Goal: Information Seeking & Learning: Learn about a topic

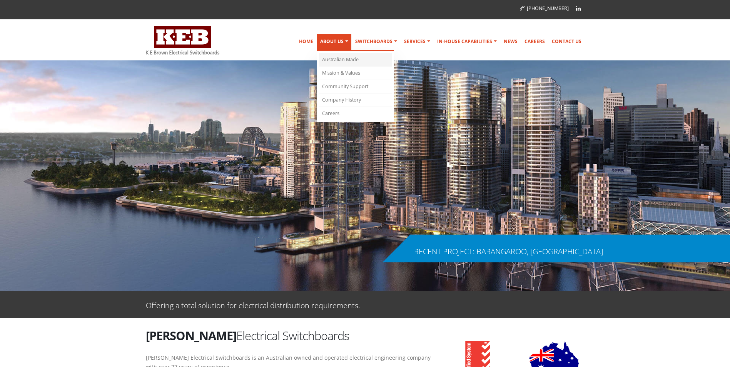
click at [345, 58] on link "Australian Made" at bounding box center [355, 59] width 73 height 13
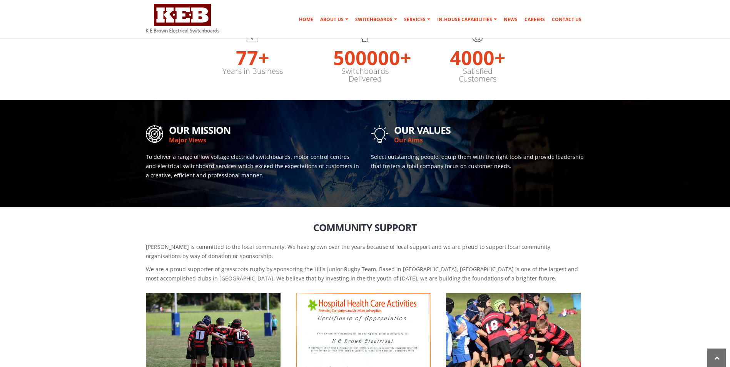
scroll to position [115, 0]
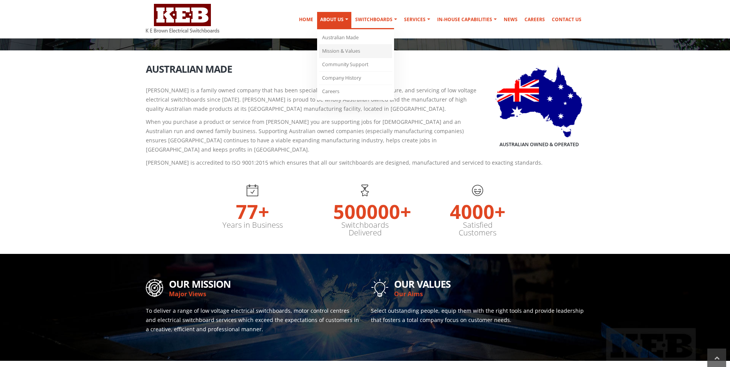
click at [337, 53] on link "Mission & Values" at bounding box center [355, 51] width 73 height 13
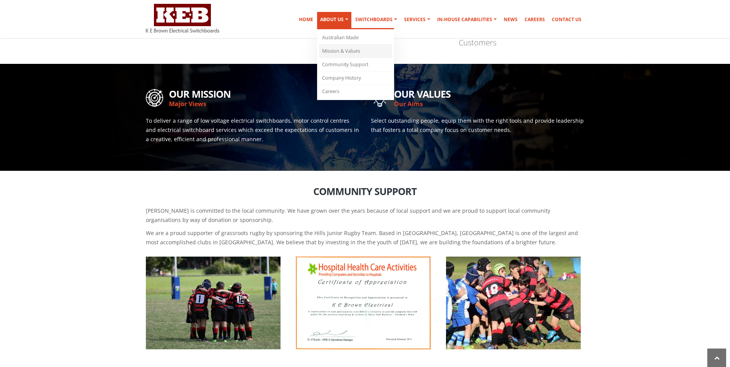
scroll to position [300, 0]
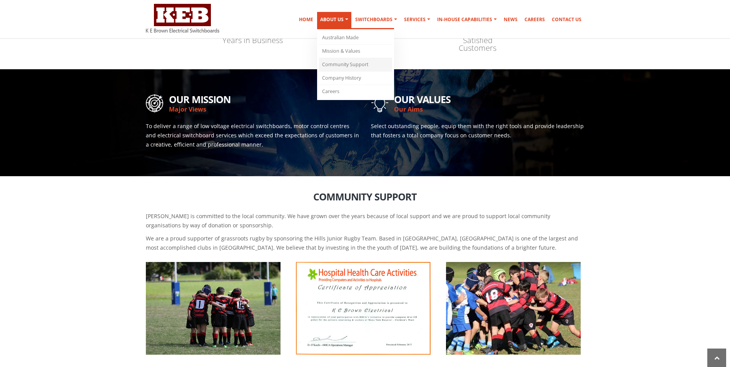
click at [344, 64] on link "Community Support" at bounding box center [355, 64] width 73 height 13
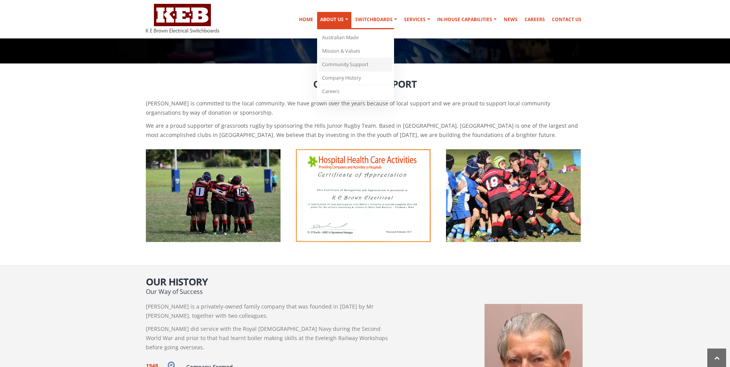
scroll to position [407, 0]
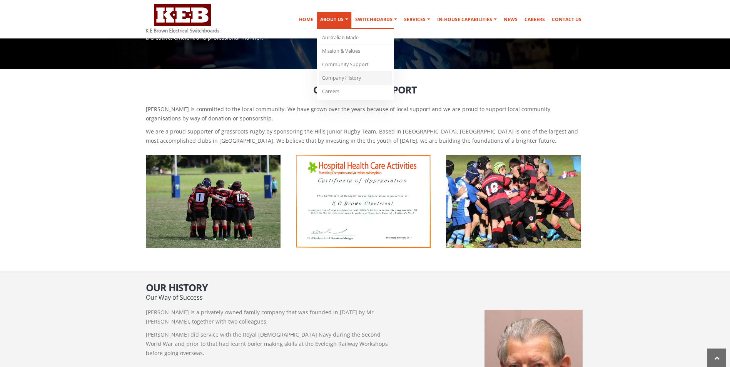
click at [346, 77] on link "Company History" at bounding box center [355, 78] width 73 height 13
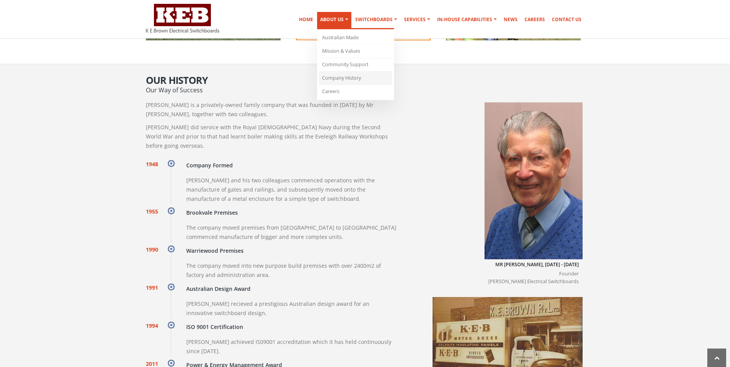
scroll to position [609, 0]
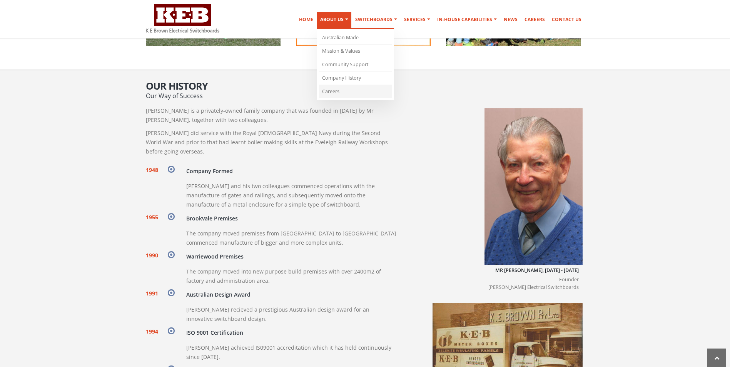
click at [346, 89] on link "Careers" at bounding box center [355, 91] width 73 height 13
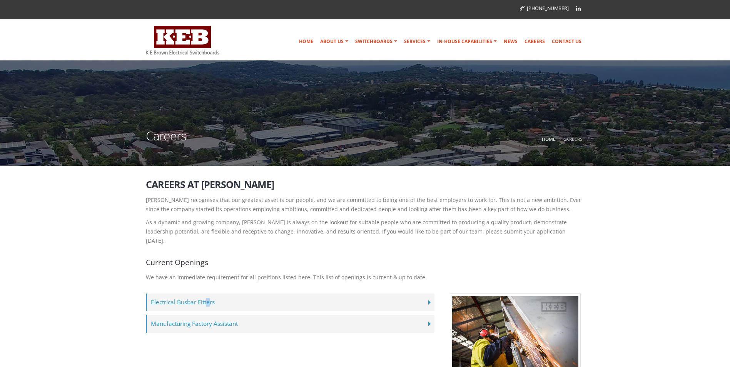
drag, startPoint x: 209, startPoint y: 281, endPoint x: 206, endPoint y: 284, distance: 4.4
click at [206, 286] on div "Electrical Busbar Fitters We are excited to offer opportunities for Electrical …" at bounding box center [290, 313] width 300 height 55
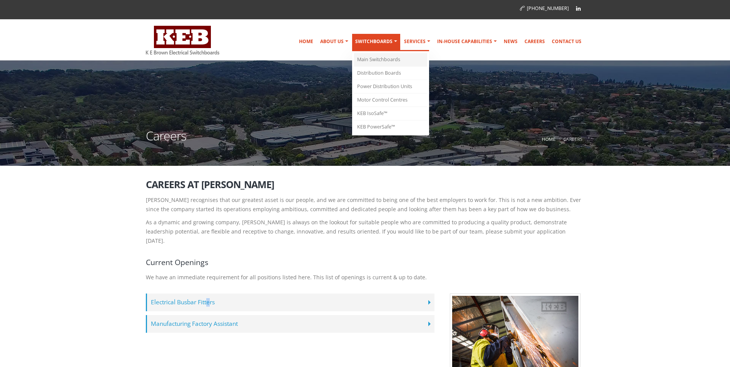
click at [377, 64] on link "Main Switchboards" at bounding box center [390, 59] width 73 height 13
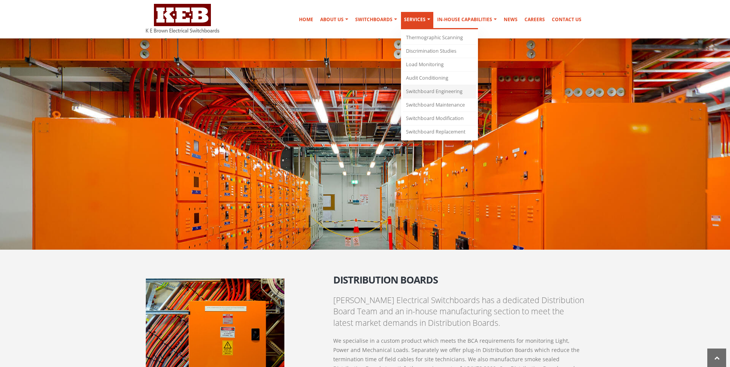
scroll to position [231, 0]
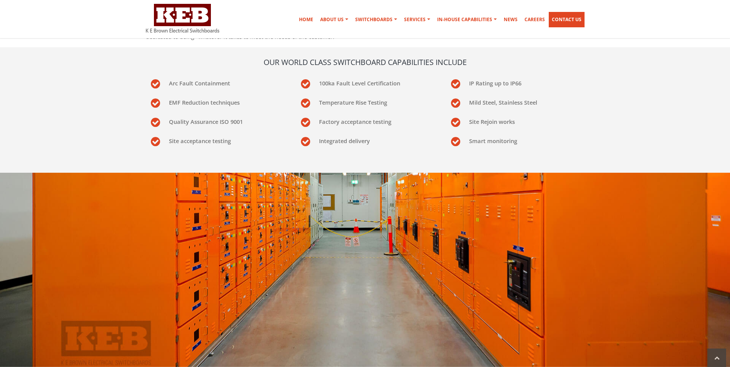
click at [570, 20] on link "Contact Us" at bounding box center [567, 19] width 36 height 15
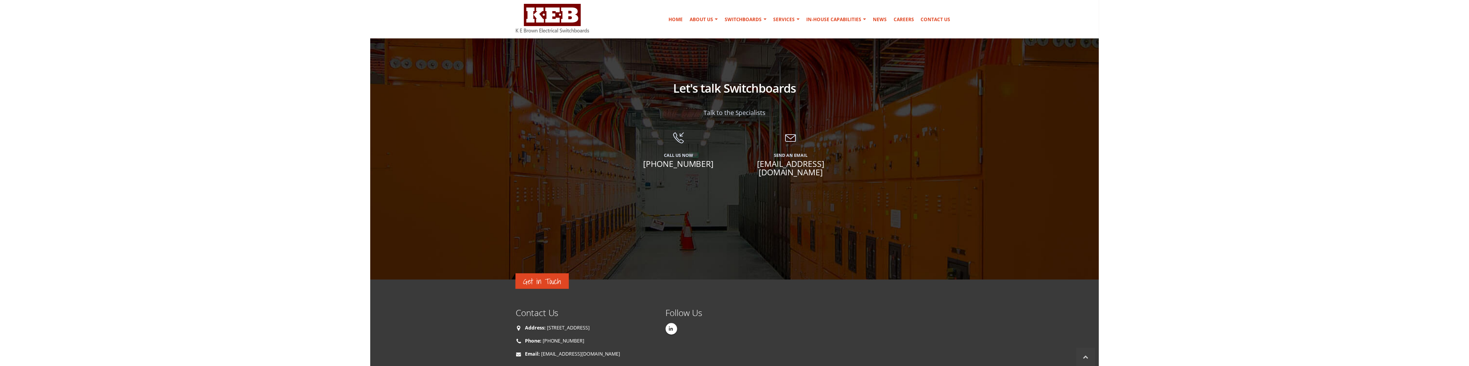
scroll to position [577, 0]
